Goal: Task Accomplishment & Management: Manage account settings

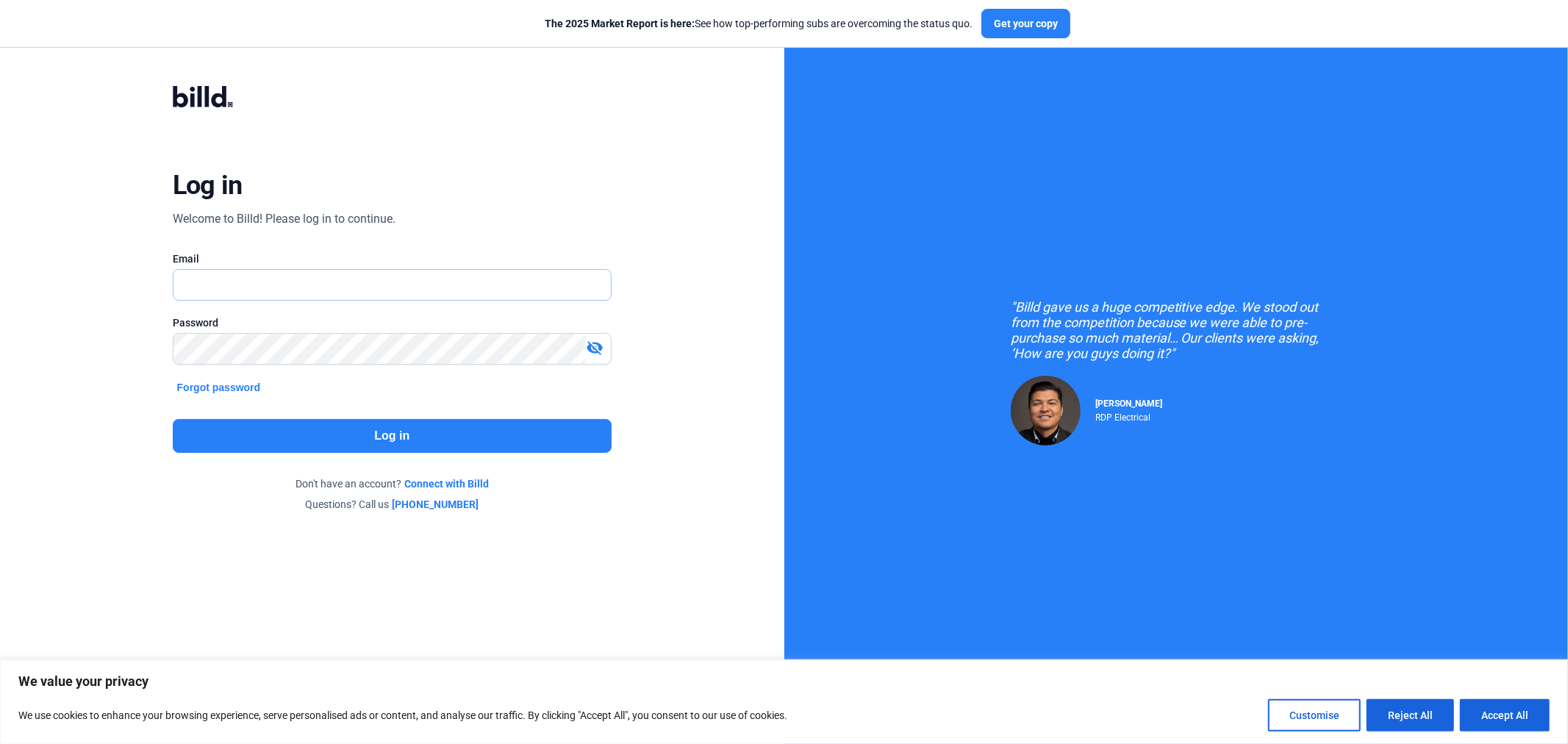
type input "[EMAIL_ADDRESS][DOMAIN_NAME]"
click at [355, 437] on button "Log in" at bounding box center [392, 436] width 439 height 34
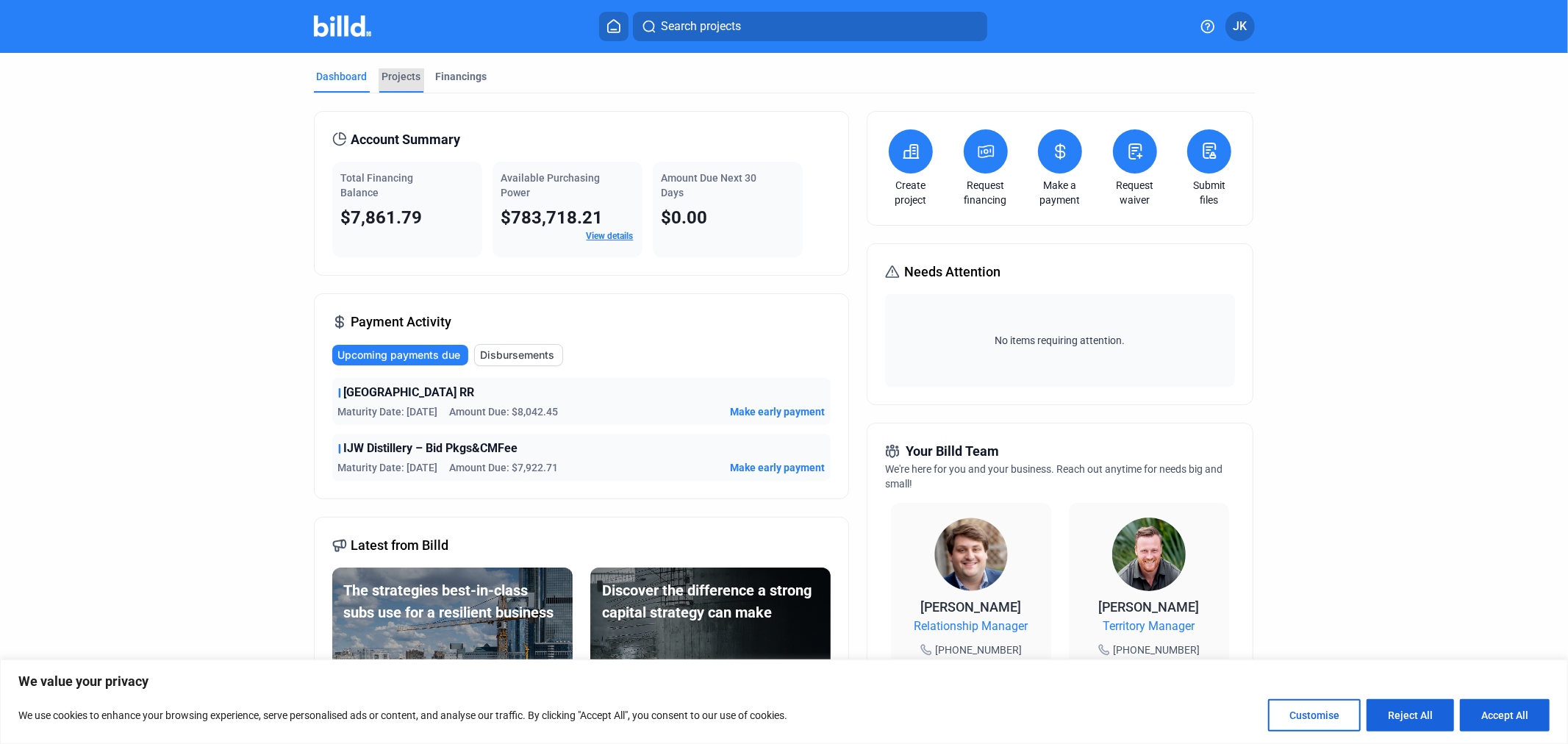
click at [405, 75] on div "Projects" at bounding box center [402, 76] width 39 height 15
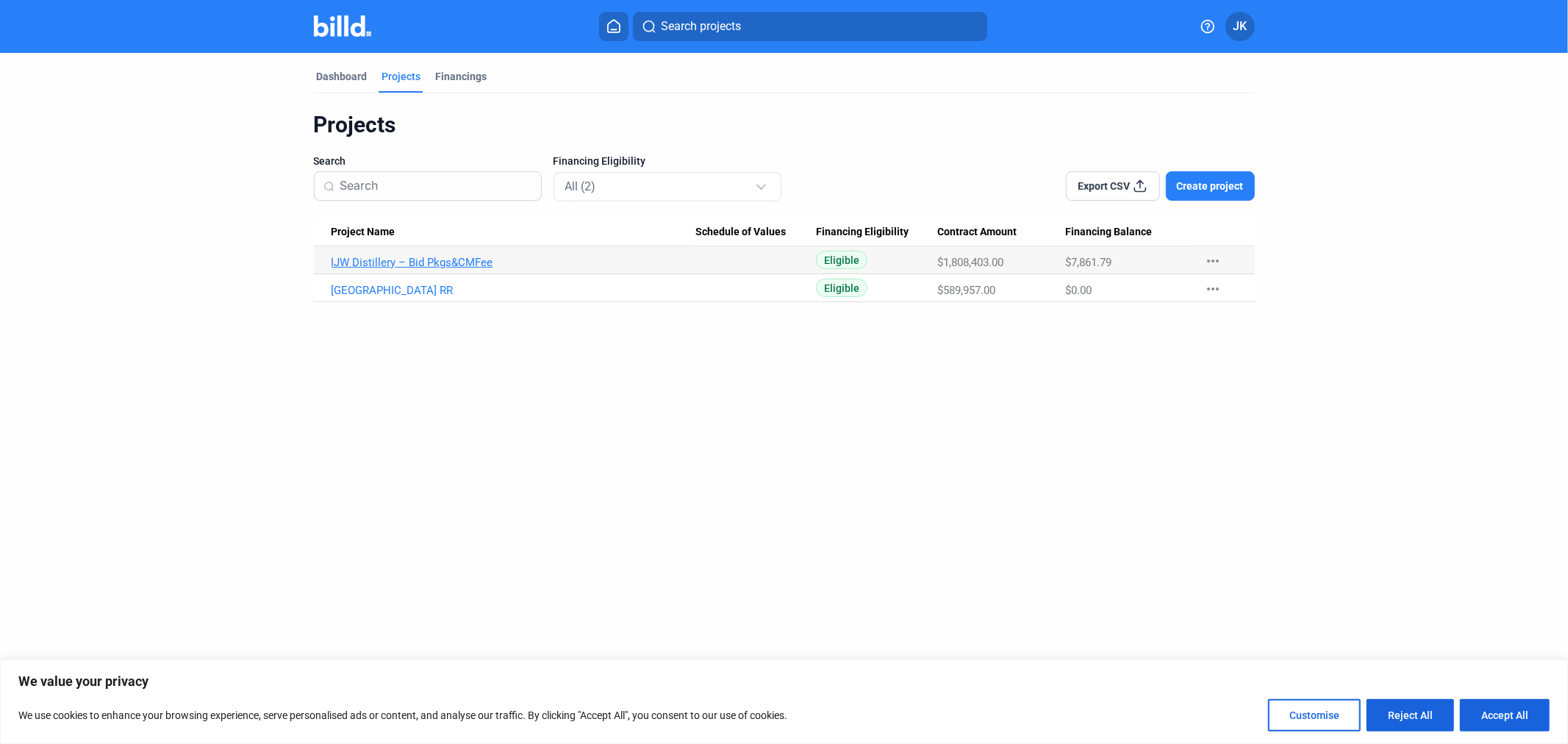
click at [460, 260] on link "IJW Distillery – Bid Pkgs&CMFee" at bounding box center [514, 263] width 364 height 13
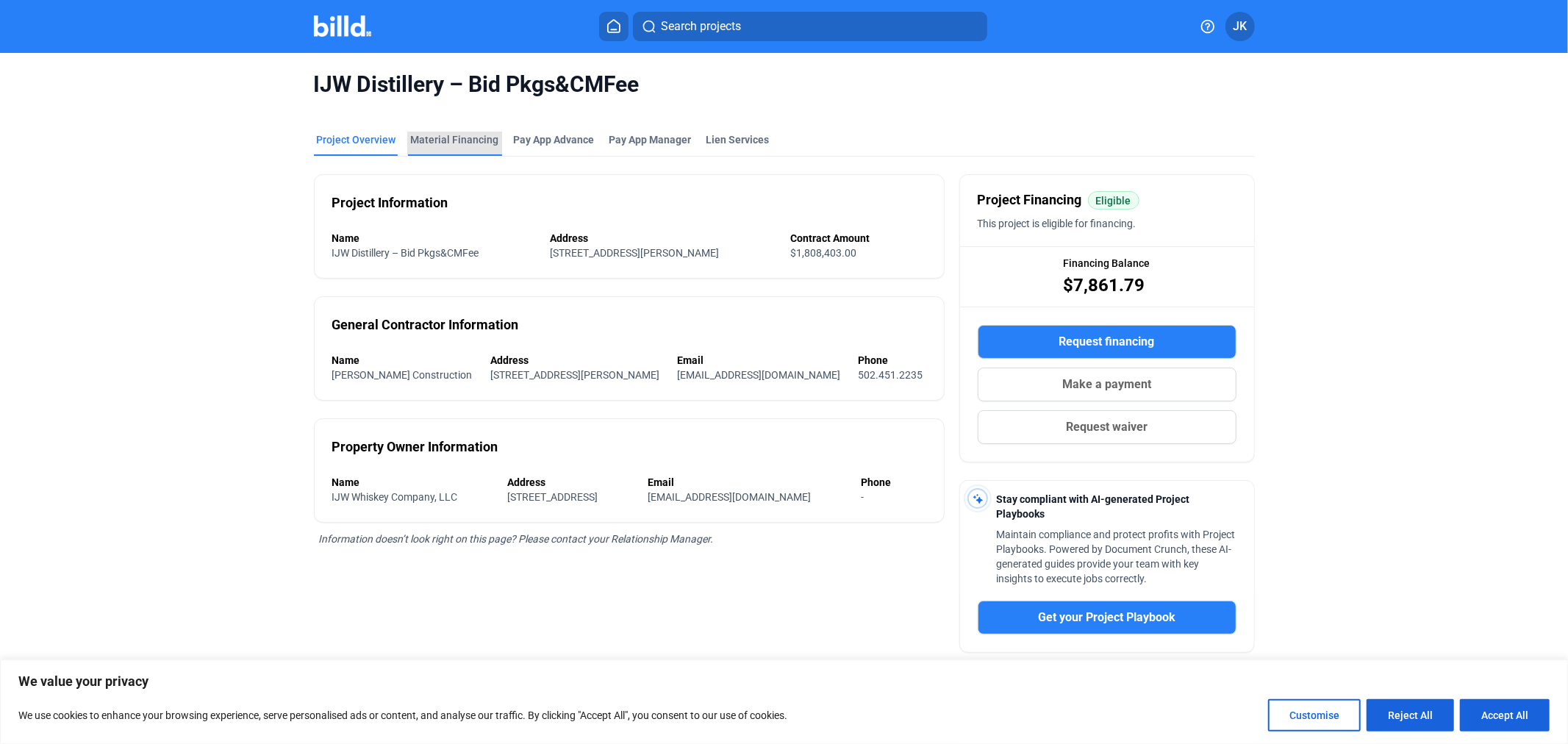
click at [456, 137] on div "Material Financing" at bounding box center [455, 140] width 88 height 15
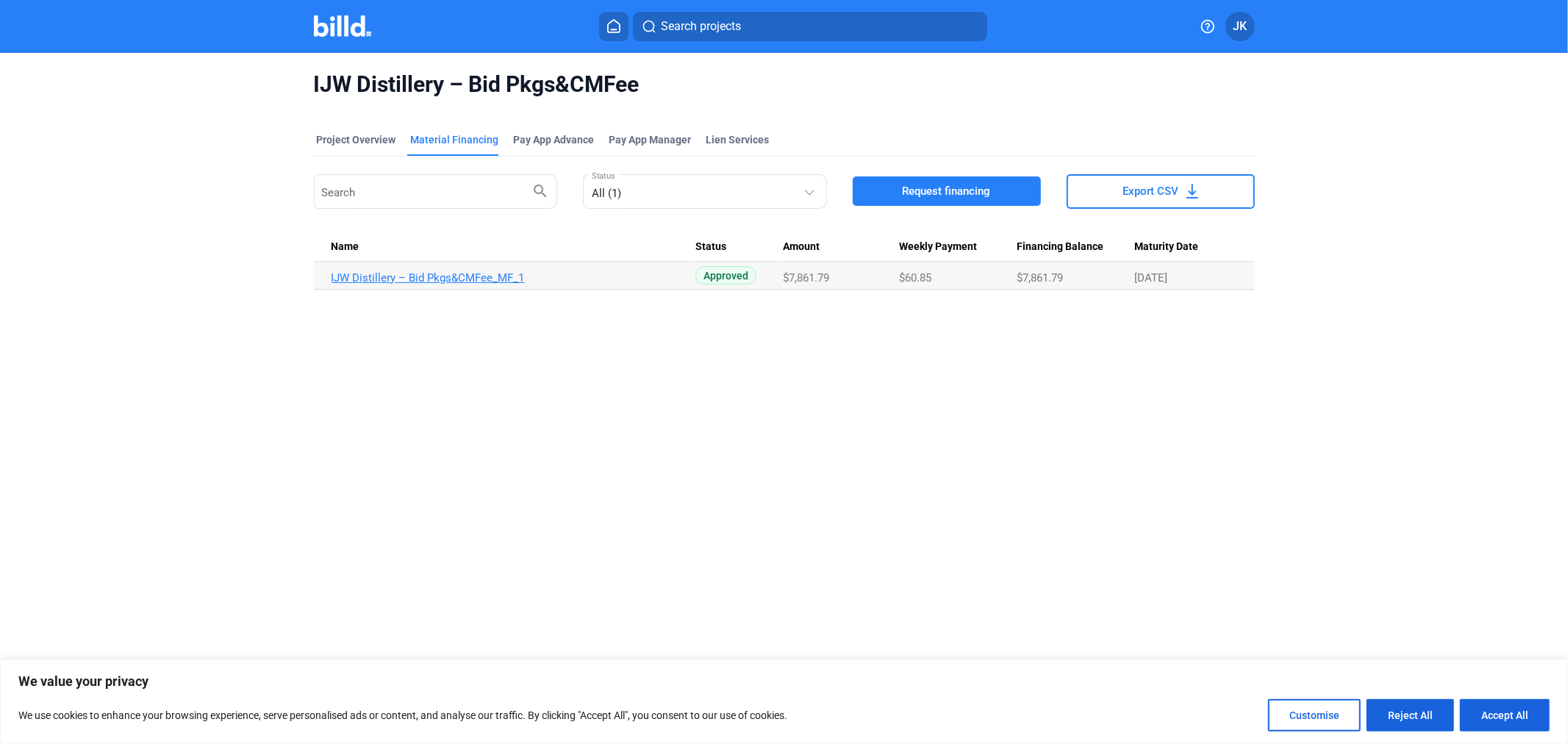
click at [472, 276] on link "IJW Distillery – Bid Pkgs&CMFee_MF_1" at bounding box center [514, 278] width 364 height 13
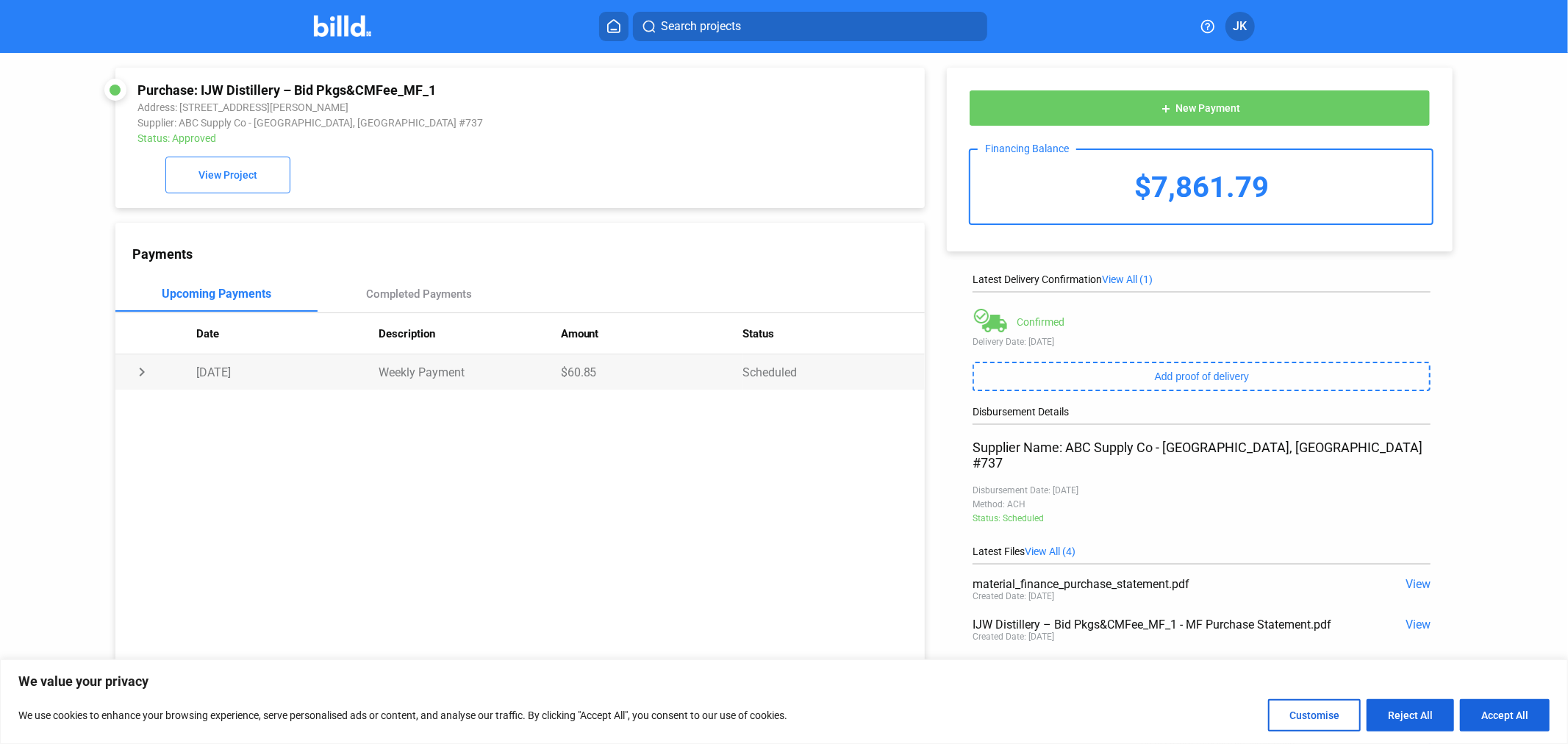
click at [143, 369] on td "chevron_right" at bounding box center [155, 372] width 81 height 35
